Goal: Task Accomplishment & Management: Manage account settings

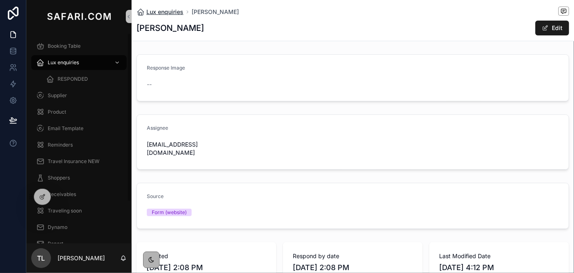
scroll to position [187, 0]
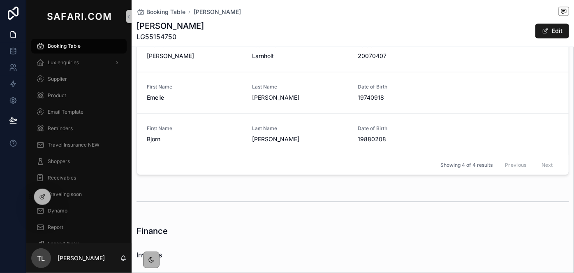
scroll to position [1193, 0]
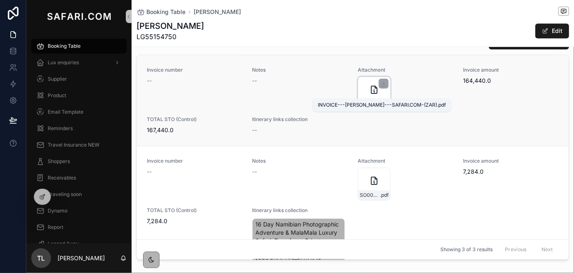
click at [363, 101] on span "INVOICE---[PERSON_NAME]---SAFARI.COM-(ZAR)" at bounding box center [370, 104] width 20 height 7
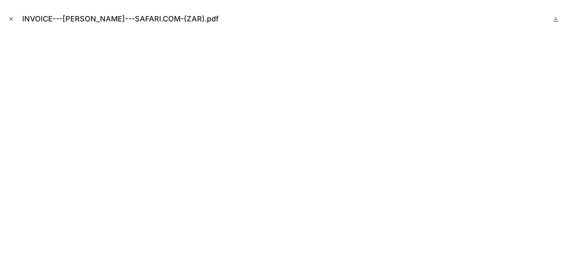
click at [13, 19] on icon "Close modal" at bounding box center [11, 19] width 6 height 6
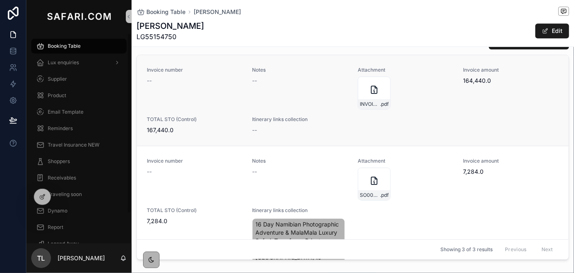
click at [237, 77] on div "--" at bounding box center [195, 81] width 96 height 8
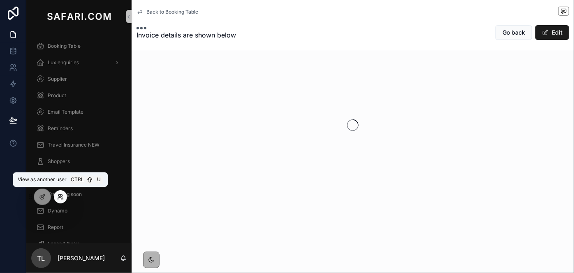
click at [61, 198] on icon at bounding box center [59, 198] width 3 height 2
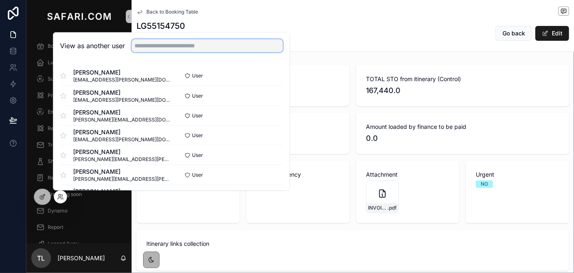
click at [149, 46] on input "text" at bounding box center [207, 45] width 151 height 13
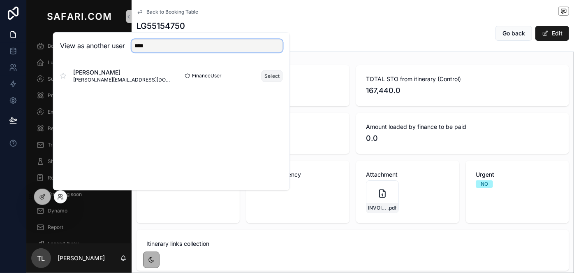
type input "****"
click at [275, 76] on button "Select" at bounding box center [272, 76] width 21 height 12
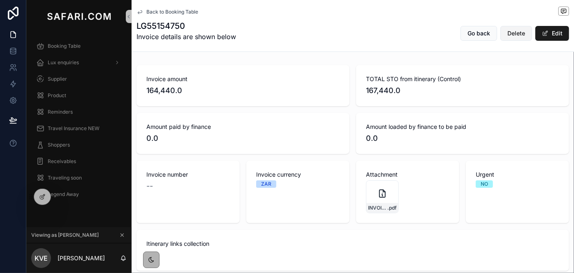
click at [508, 37] on button "Delete" at bounding box center [517, 33] width 32 height 15
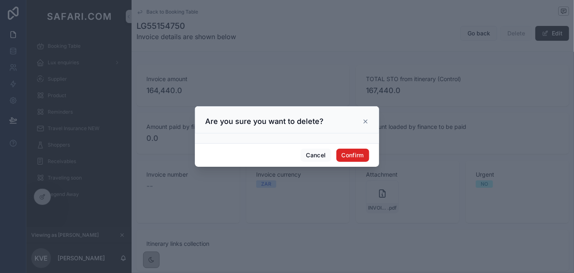
click at [350, 153] on button "Confirm" at bounding box center [353, 155] width 33 height 13
